Goal: Task Accomplishment & Management: Manage account settings

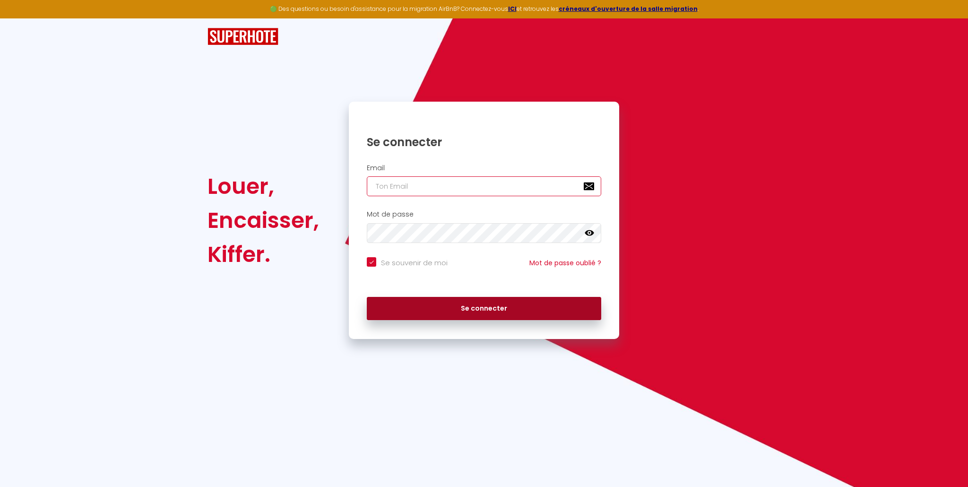
type input "[EMAIL_ADDRESS][DOMAIN_NAME]"
click at [499, 304] on button "Se connecter" at bounding box center [484, 309] width 234 height 24
checkbox input "true"
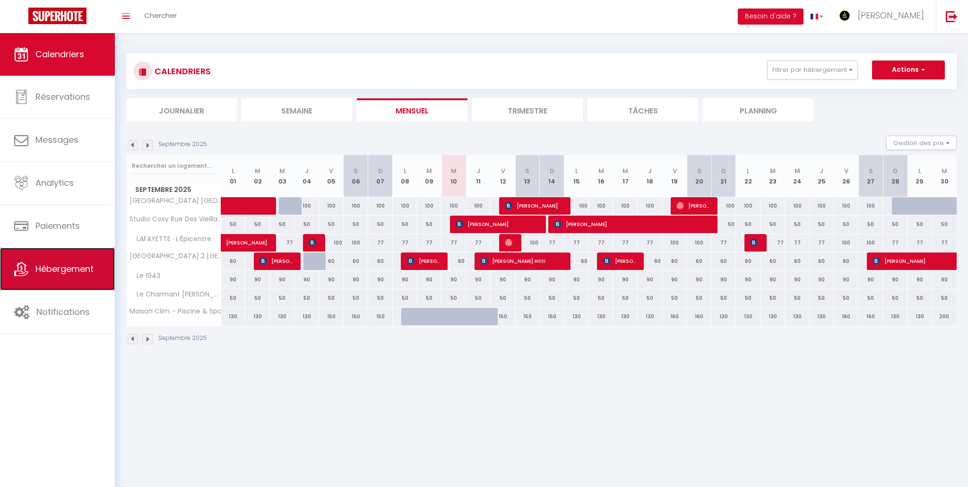
click at [56, 279] on link "Hébergement" at bounding box center [57, 269] width 115 height 43
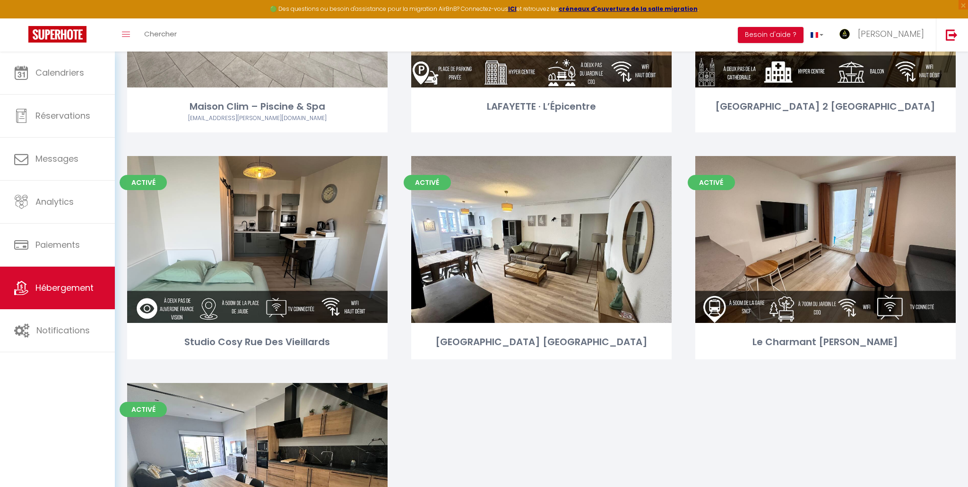
scroll to position [238, 0]
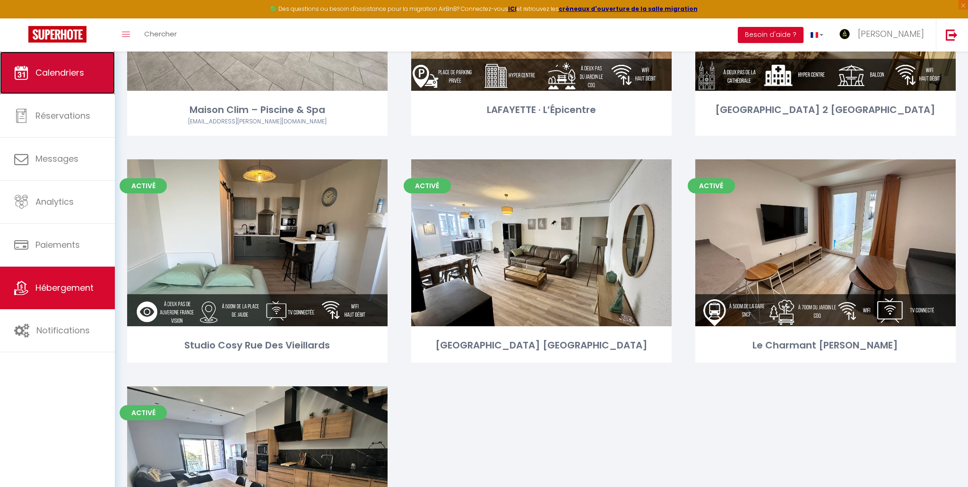
click at [50, 73] on span "Calendriers" at bounding box center [59, 73] width 49 height 12
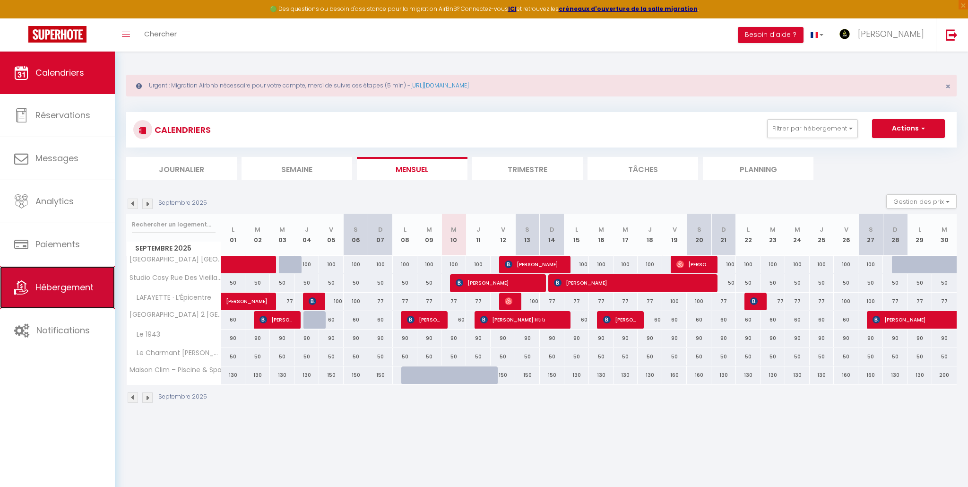
click at [72, 284] on span "Hébergement" at bounding box center [64, 287] width 58 height 12
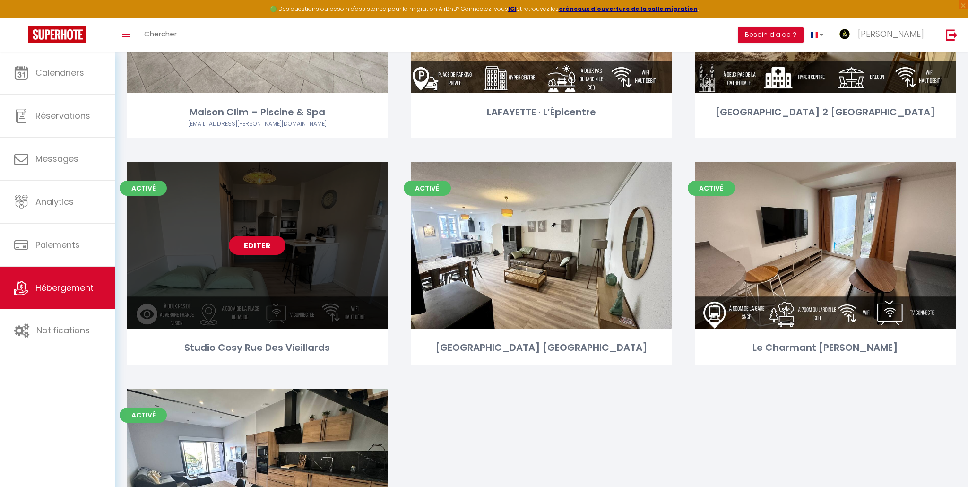
scroll to position [234, 0]
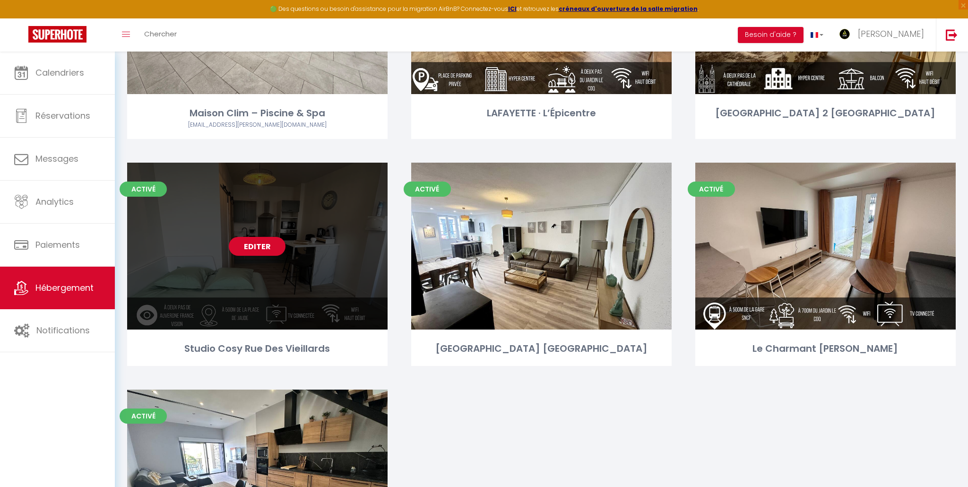
click at [289, 224] on div "Editer" at bounding box center [257, 246] width 261 height 167
click at [288, 224] on div "Editer" at bounding box center [257, 246] width 261 height 167
click at [268, 247] on link "Editer" at bounding box center [257, 246] width 57 height 19
select select "3"
select select "2"
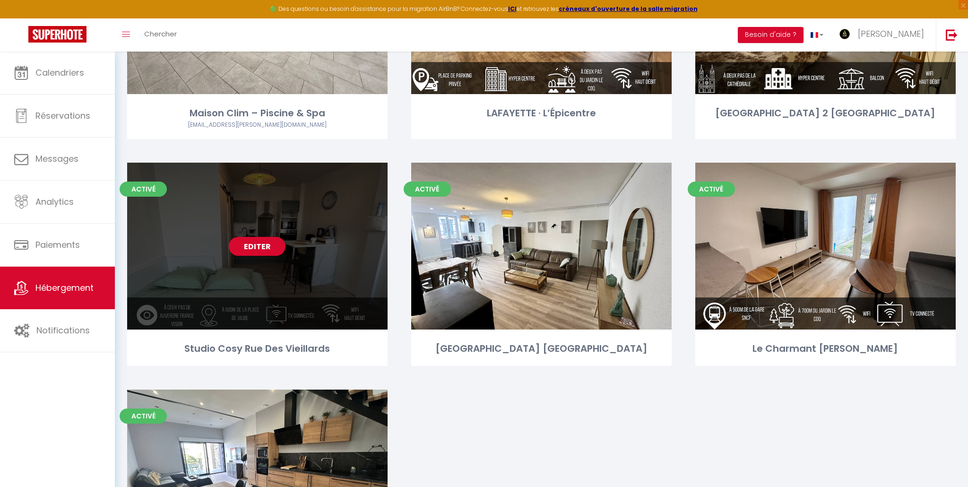
select select "1"
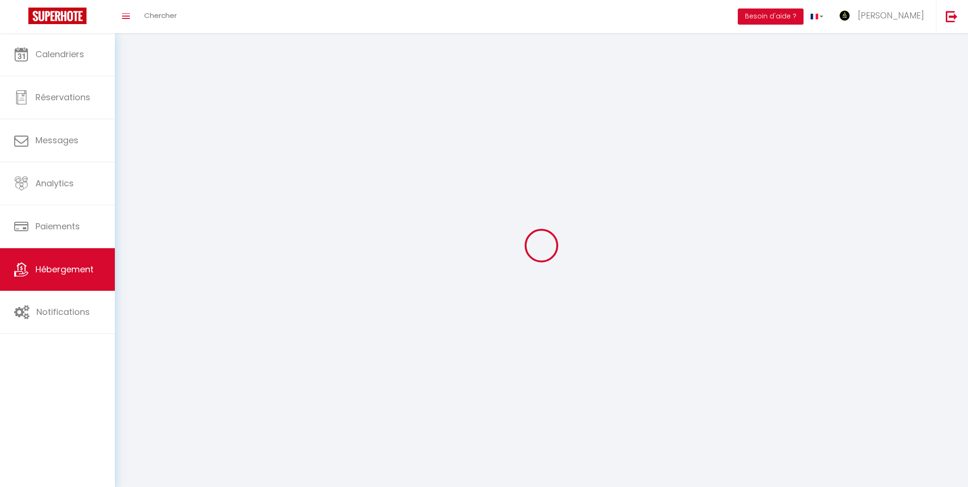
select select
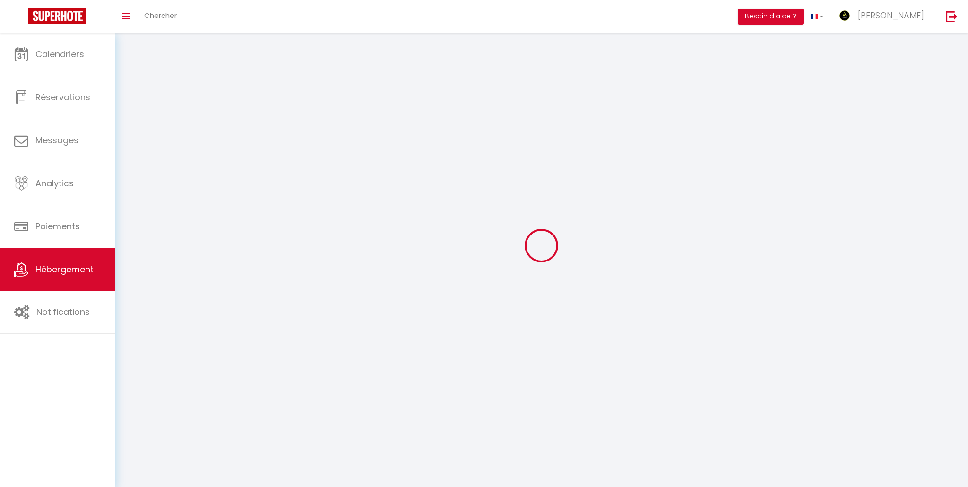
select select
checkbox input "false"
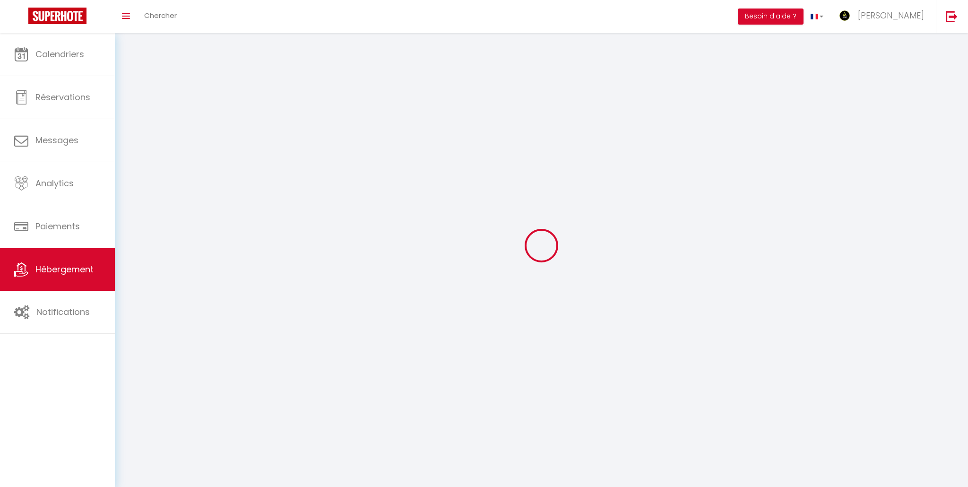
select select
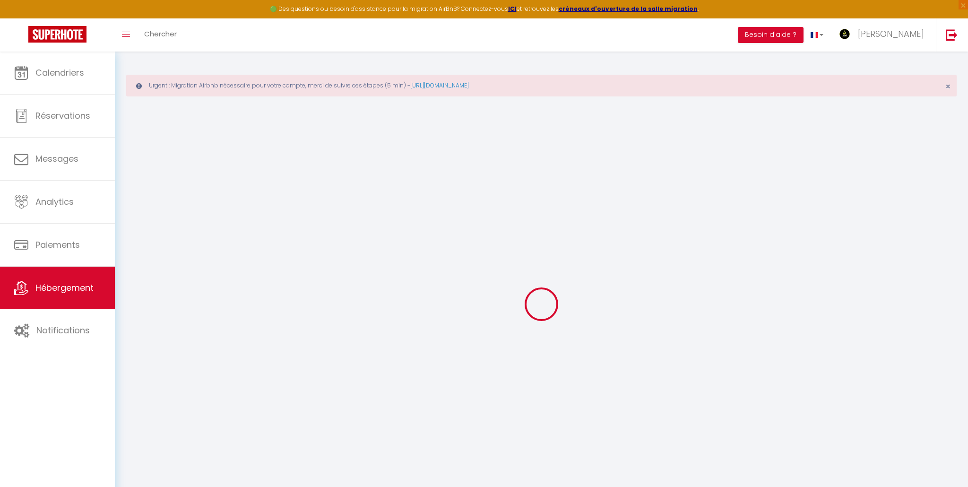
select select
checkbox input "false"
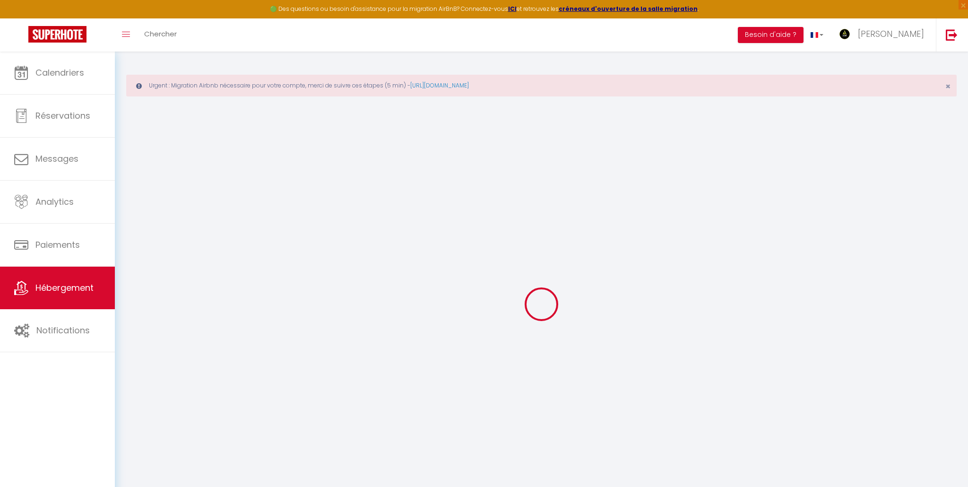
checkbox input "false"
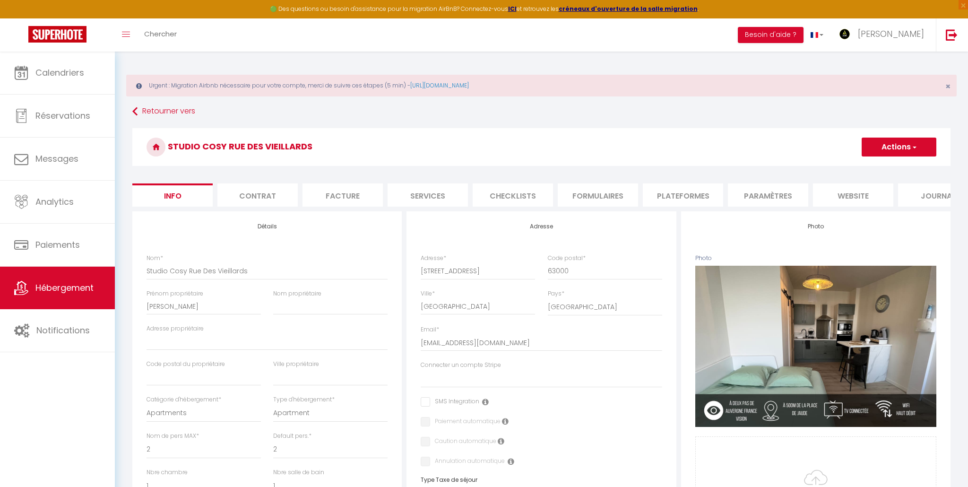
select select
checkbox input "false"
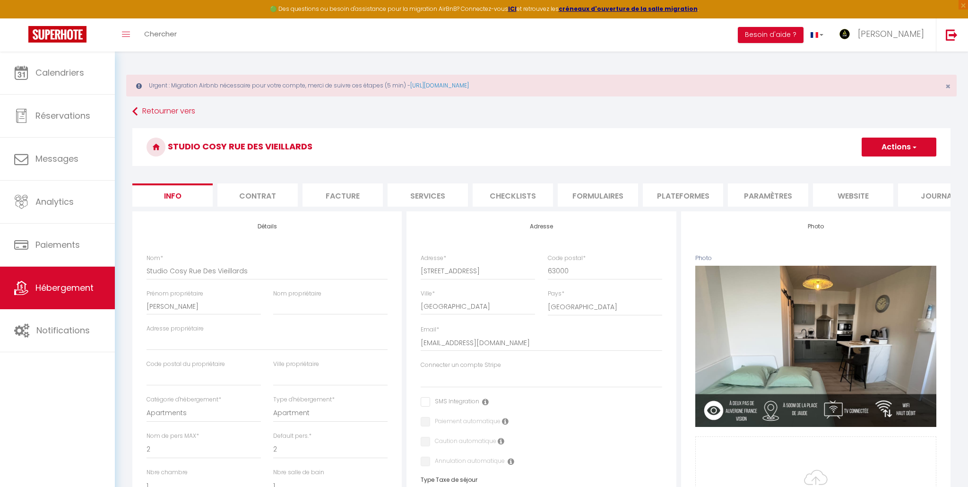
checkbox input "false"
click at [656, 198] on li "Plateformes" at bounding box center [683, 194] width 80 height 23
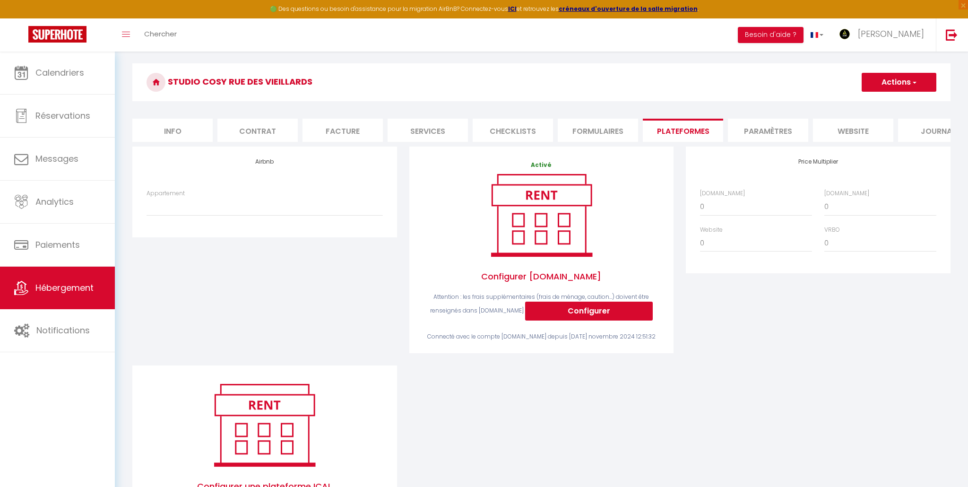
scroll to position [61, 0]
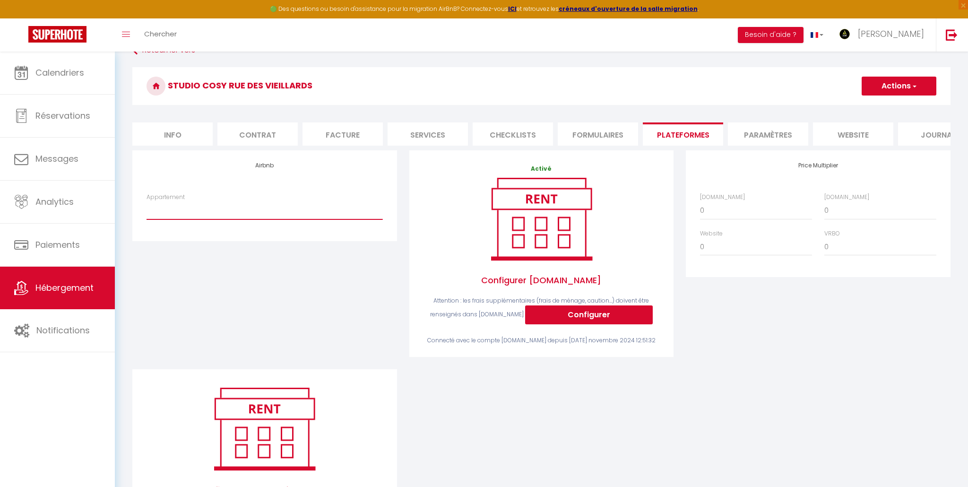
click at [191, 211] on select "Appartement" at bounding box center [265, 210] width 236 height 18
click at [898, 86] on button "Actions" at bounding box center [899, 86] width 75 height 19
drag, startPoint x: 797, startPoint y: 77, endPoint x: 809, endPoint y: 63, distance: 18.4
click at [797, 77] on h3 "Studio Cosy Rue Des Vieillards" at bounding box center [541, 86] width 818 height 38
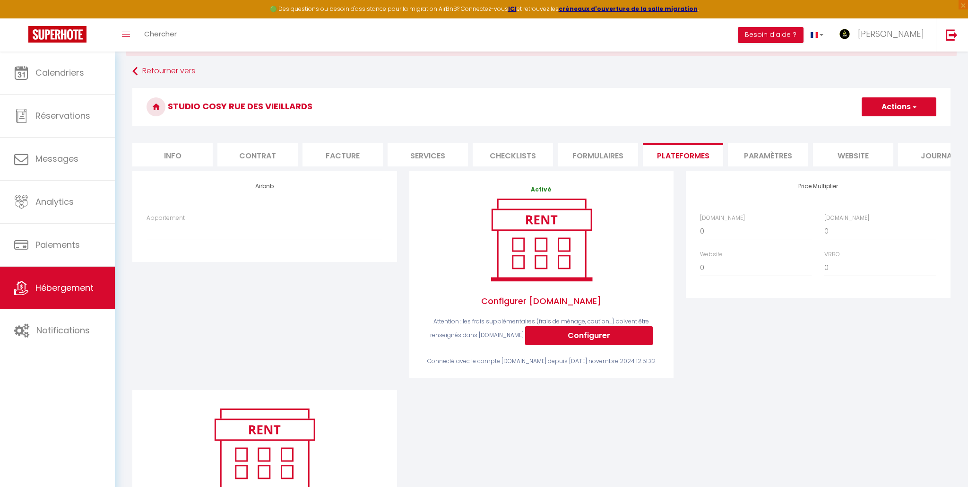
scroll to position [0, 0]
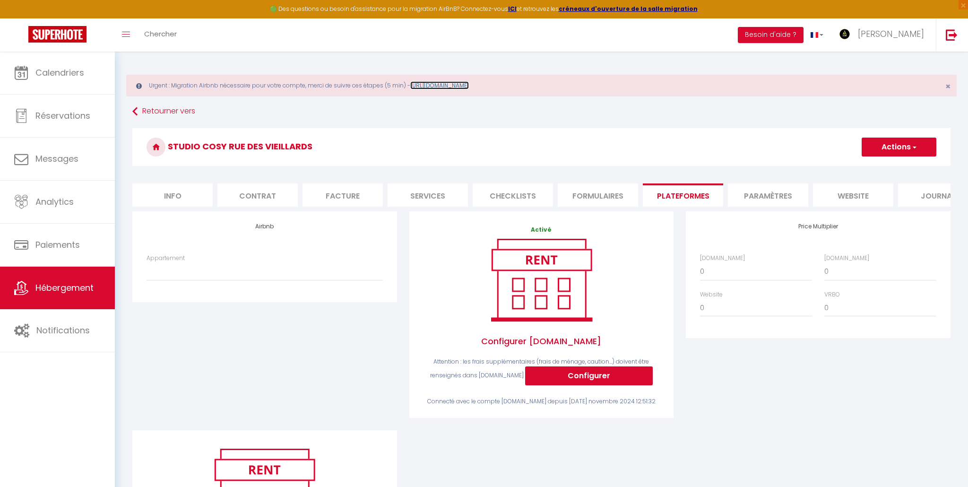
click at [464, 88] on link "https://superhote.com/migration-airbnb" at bounding box center [439, 85] width 59 height 8
click at [913, 44] on link "Adame" at bounding box center [883, 34] width 105 height 33
click at [906, 66] on link "Paramètres" at bounding box center [898, 66] width 70 height 16
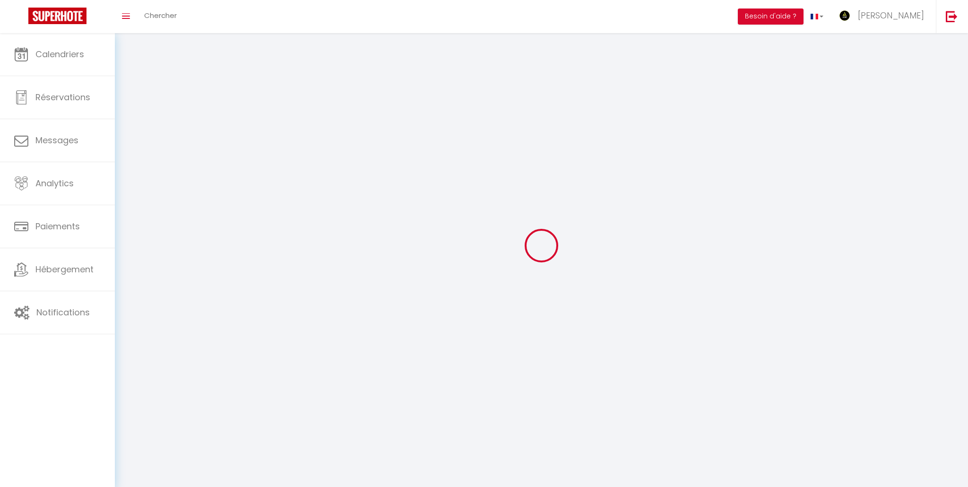
type input "Adame"
type input "Ahmiedi"
type input "0768586533"
type input "14 avenue Carnot"
type input "63000"
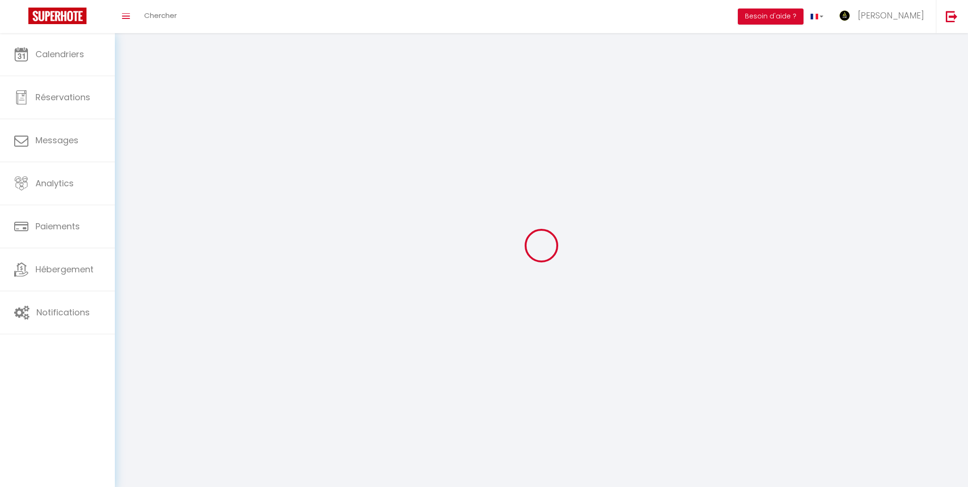
type input "Clermont-Ferrand"
type input "GwocMm4LsCmmeM5qRQNLcwY7R"
type input "Z70tdXCRB2PaJoVjGqLikVbbR"
select select "1"
select select "28"
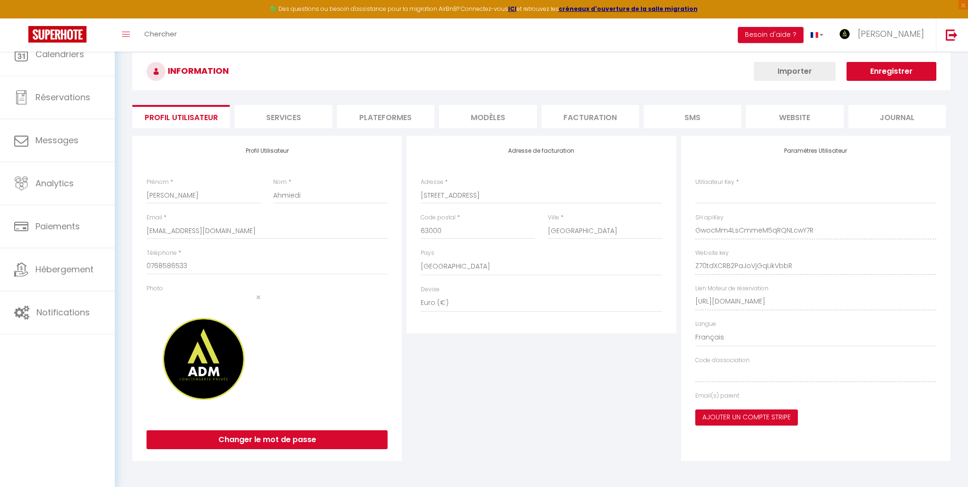
type input "GwocMm4LsCmmeM5qRQNLcwY7R"
type input "Z70tdXCRB2PaJoVjGqLikVbbR"
type input "https://app.superhote.com/#/get-available-rentals/Z70tdXCRB2PaJoVjGqLikVbbR"
select select "fr"
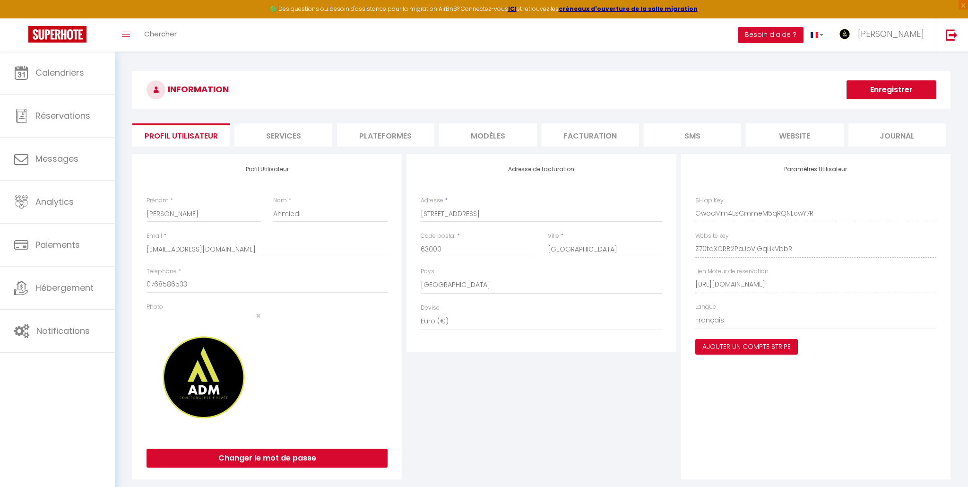
click at [361, 139] on li "Plateformes" at bounding box center [385, 134] width 97 height 23
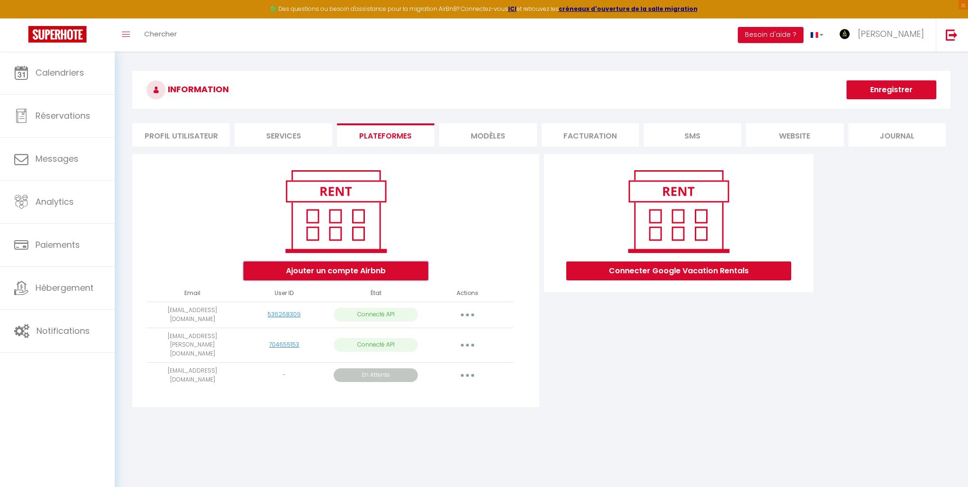
click at [374, 269] on button "Ajouter un compte Airbnb" at bounding box center [335, 270] width 185 height 19
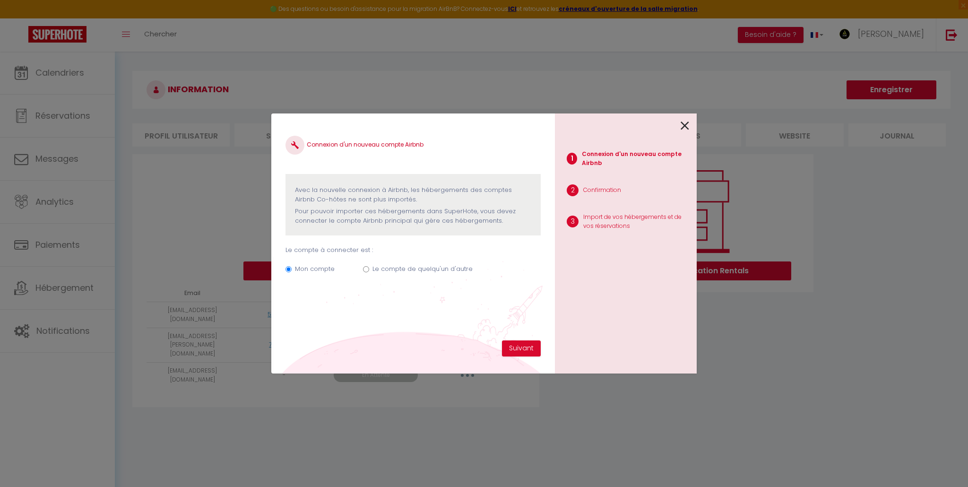
click at [364, 269] on input "Le compte de quelqu'un d'autre" at bounding box center [366, 269] width 6 height 6
radio input "true"
radio input "false"
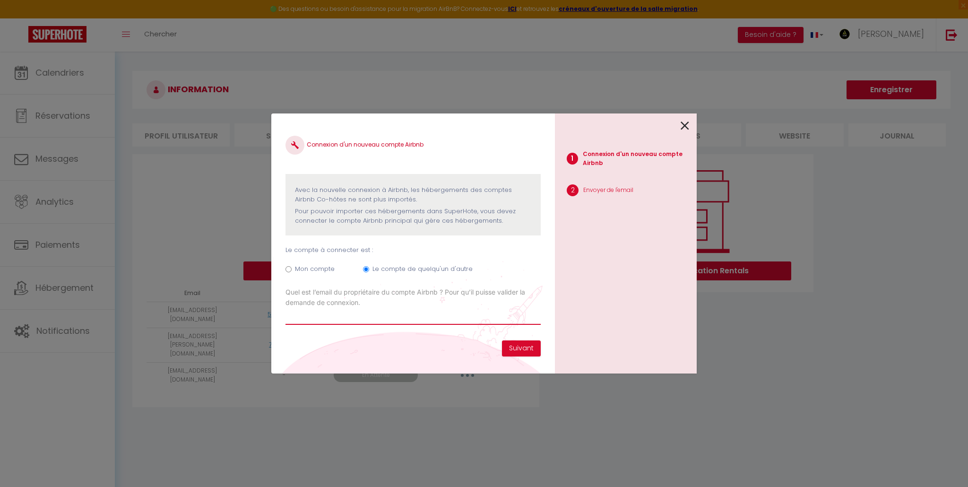
click at [360, 312] on input "Email connexion Airbnb" at bounding box center [413, 316] width 255 height 17
paste input "https://www.spider-vo.net/renault-megane-megane-iii-15-dci-110-business-distri-…"
drag, startPoint x: 536, startPoint y: 318, endPoint x: 187, endPoint y: 288, distance: 349.7
click at [169, 288] on div "Connexion d'un nouveau compte Airbnb Avec la nouvelle connexion à Airbnb, les h…" at bounding box center [484, 243] width 968 height 487
type input "distri-ok---gps--bluetooth--radar,svoc2"
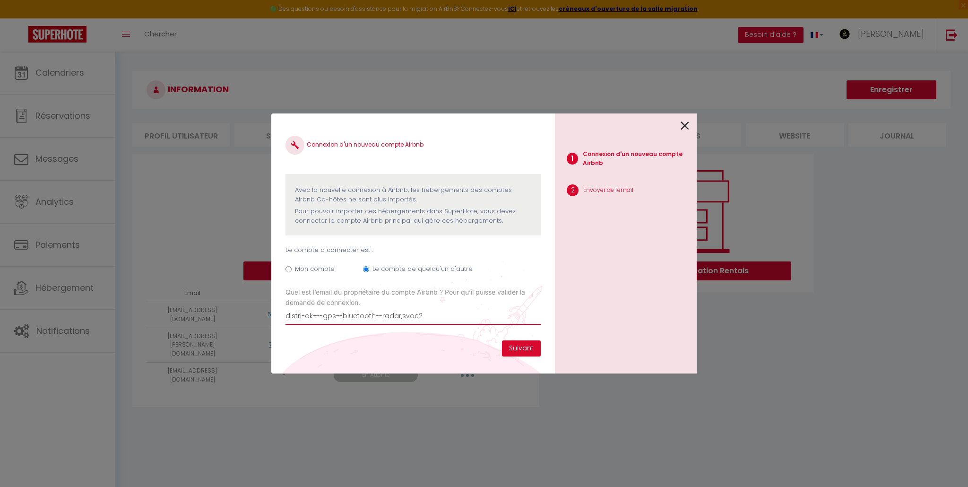
drag, startPoint x: 384, startPoint y: 320, endPoint x: 165, endPoint y: 311, distance: 220.0
click at [165, 311] on div "Connexion d'un nouveau compte Airbnb Avec la nouvelle connexion à Airbnb, les h…" at bounding box center [484, 243] width 968 height 487
paste input "valentin.collot.o@gmail.com"
type input "valentin.collot.o@gmail.com"
click at [517, 346] on button "Suivant" at bounding box center [521, 348] width 39 height 16
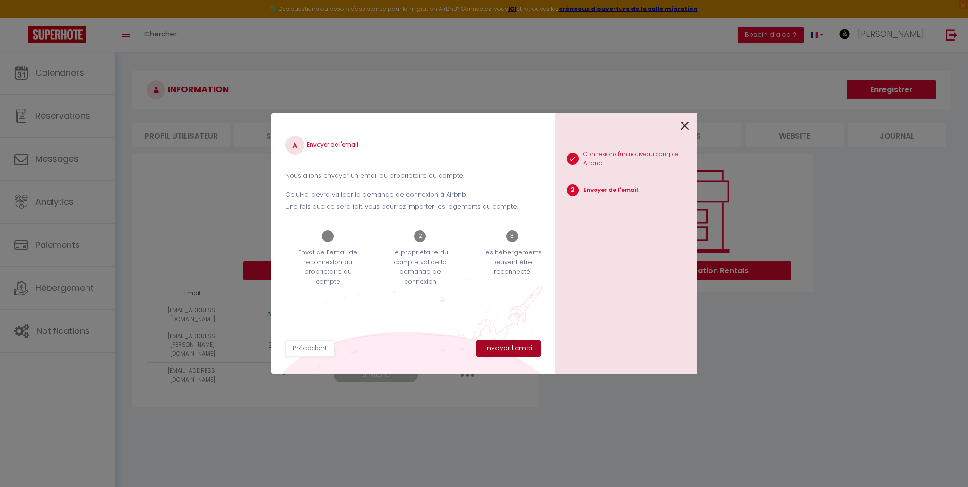
click at [516, 351] on button "Envoyer l'email" at bounding box center [509, 348] width 64 height 16
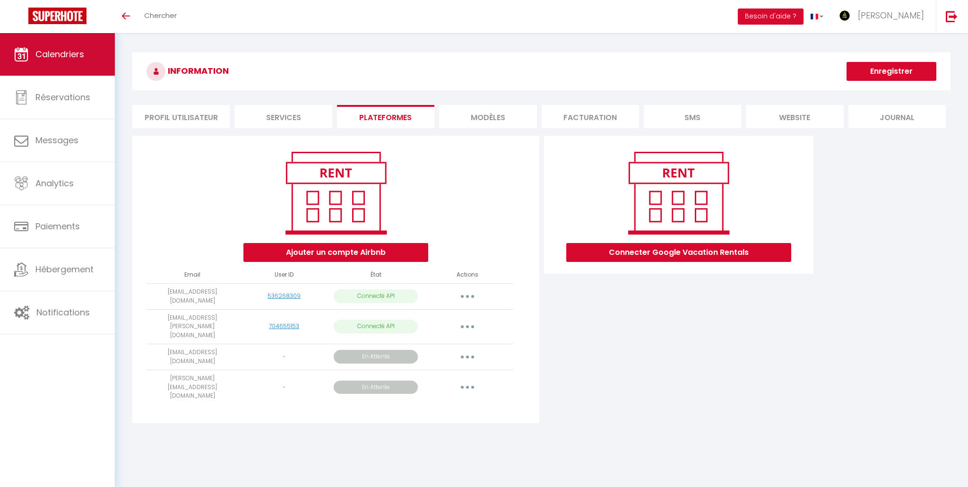
click at [83, 61] on link "Calendriers" at bounding box center [57, 54] width 115 height 43
